Goal: Navigation & Orientation: Find specific page/section

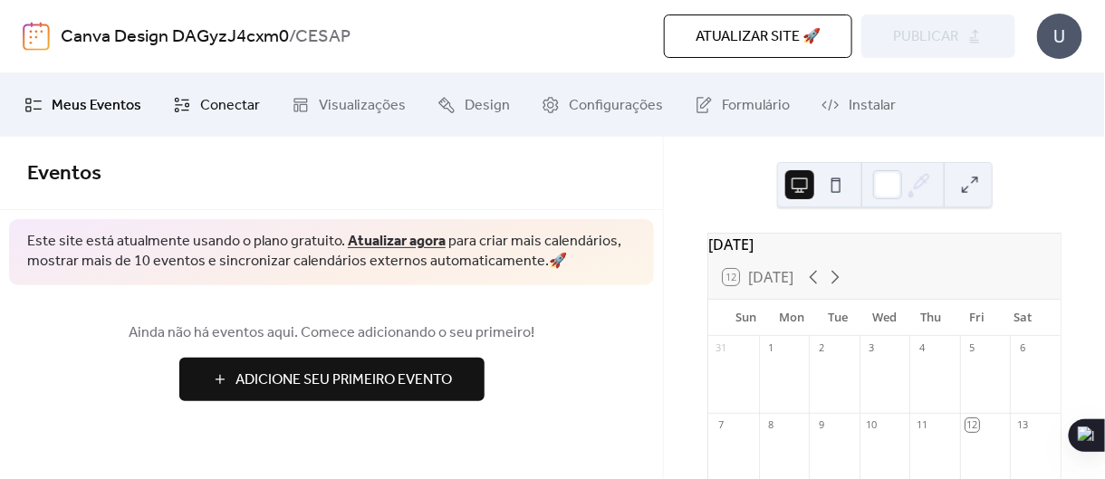
click at [184, 99] on icon at bounding box center [182, 105] width 18 height 18
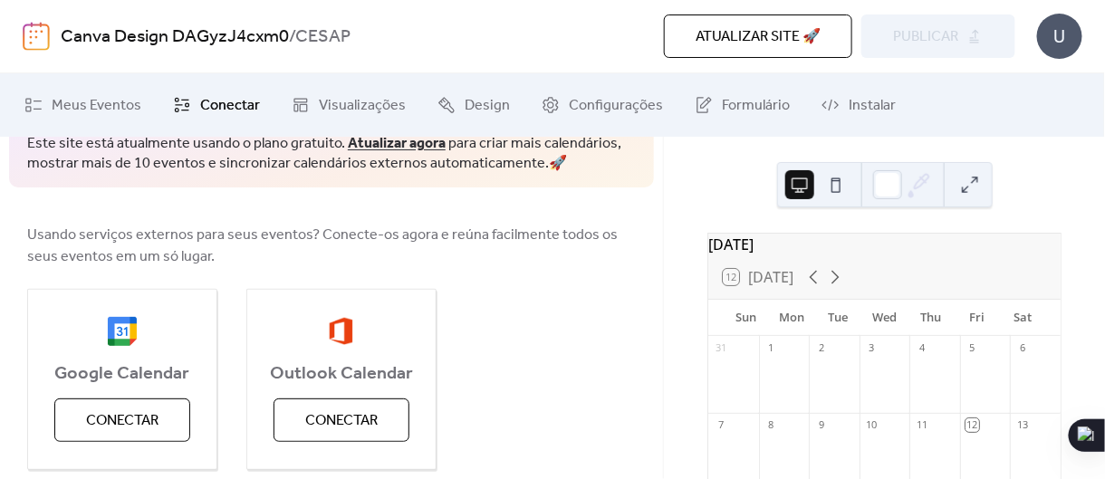
scroll to position [120, 0]
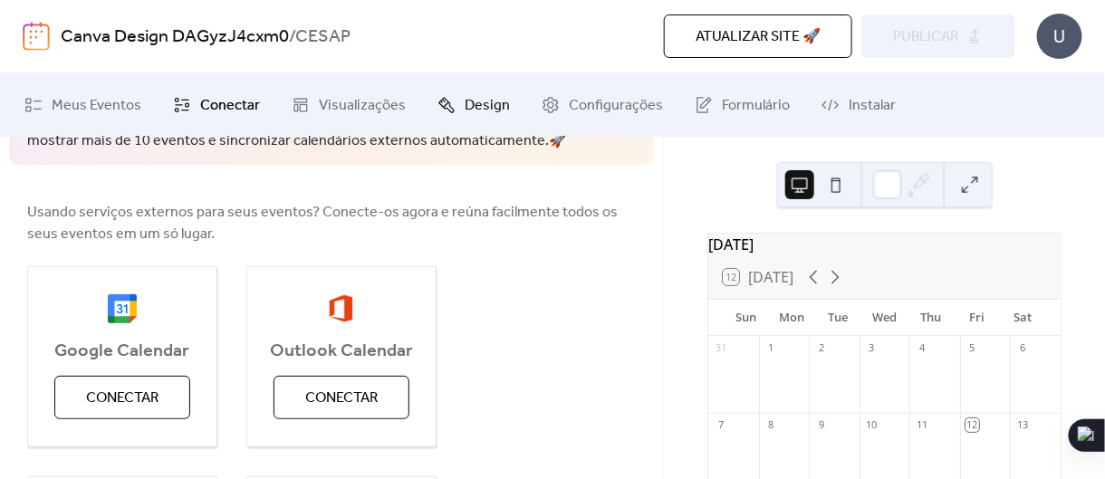
click at [475, 101] on span "Design" at bounding box center [487, 106] width 45 height 22
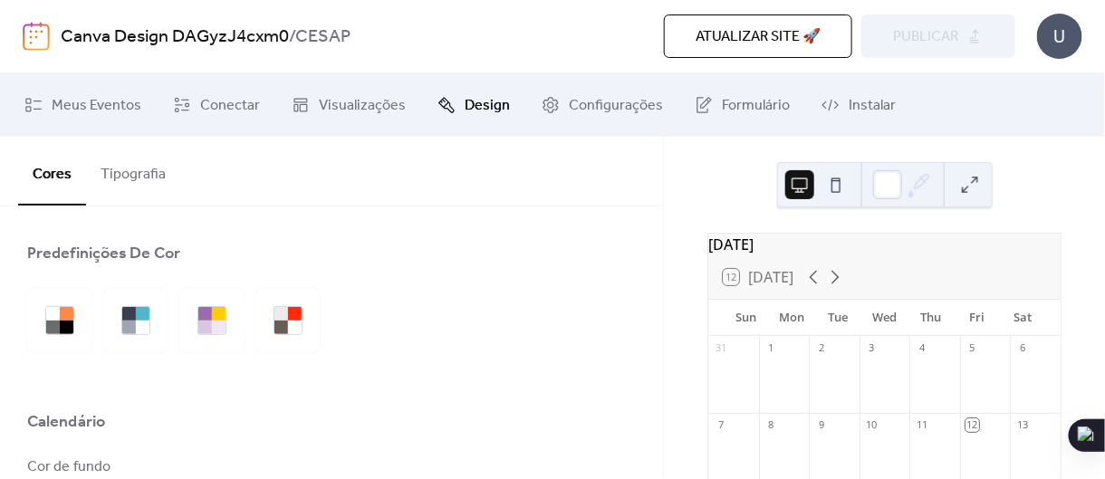
scroll to position [241, 0]
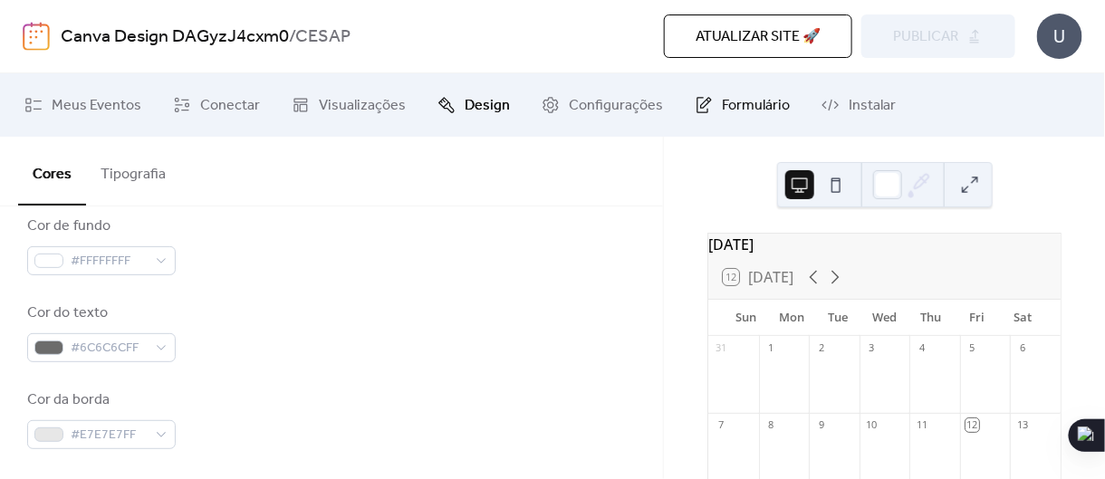
click at [705, 101] on link "Formulário" at bounding box center [742, 105] width 122 height 49
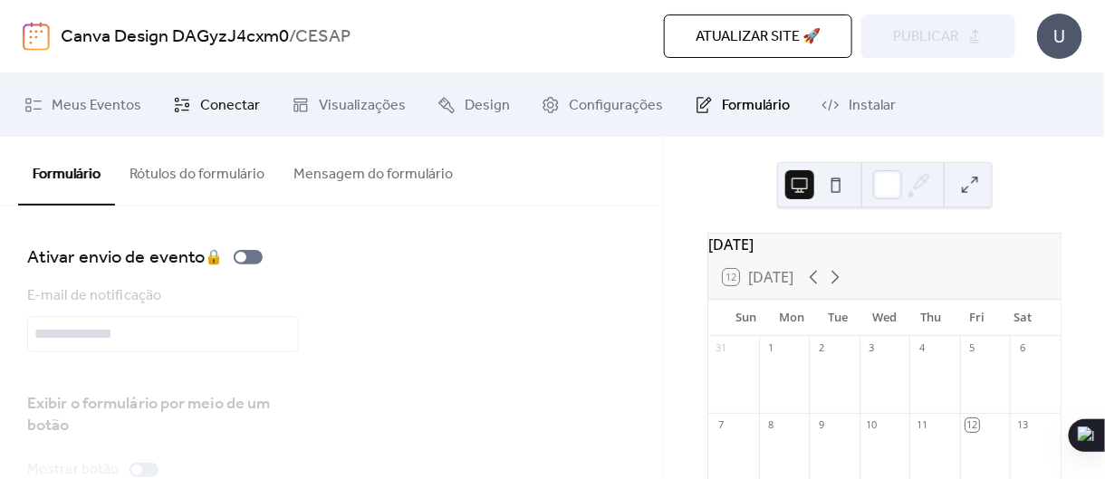
click at [244, 111] on span "Conectar" at bounding box center [230, 106] width 60 height 22
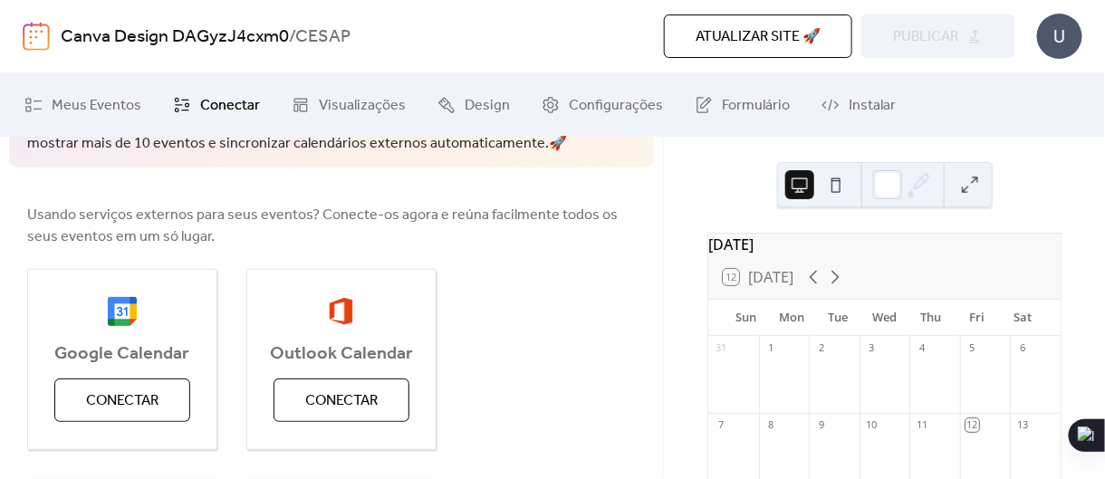
scroll to position [98, 0]
